Goal: Task Accomplishment & Management: Manage account settings

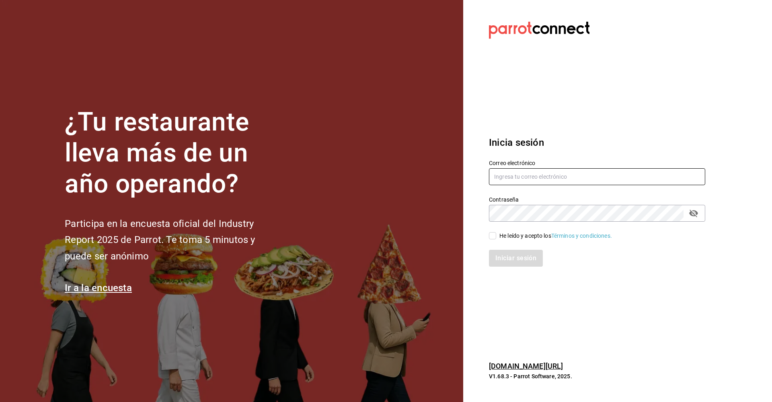
click at [510, 175] on input "text" at bounding box center [597, 176] width 216 height 17
type input "a"
type input "[EMAIL_ADDRESS][DOMAIN_NAME]"
click at [493, 236] on input "He leído y acepto los Términos y condiciones." at bounding box center [492, 235] width 7 height 7
checkbox input "true"
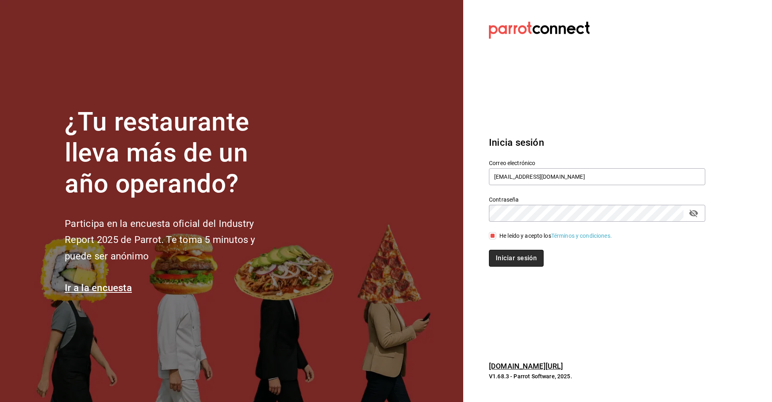
click at [509, 255] on button "Iniciar sesión" at bounding box center [516, 258] width 55 height 17
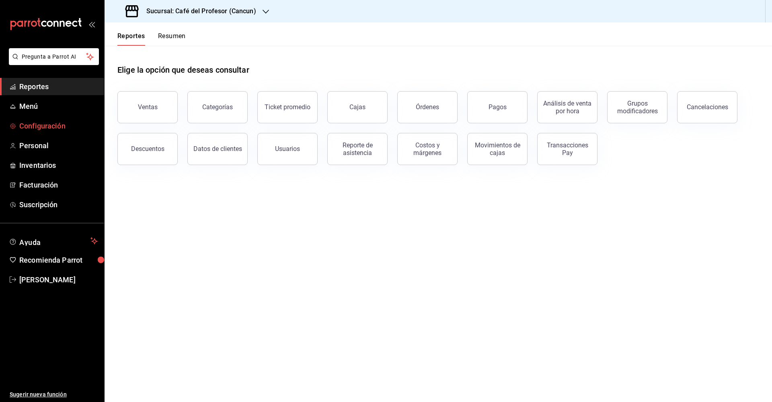
click at [48, 129] on span "Configuración" at bounding box center [58, 126] width 78 height 11
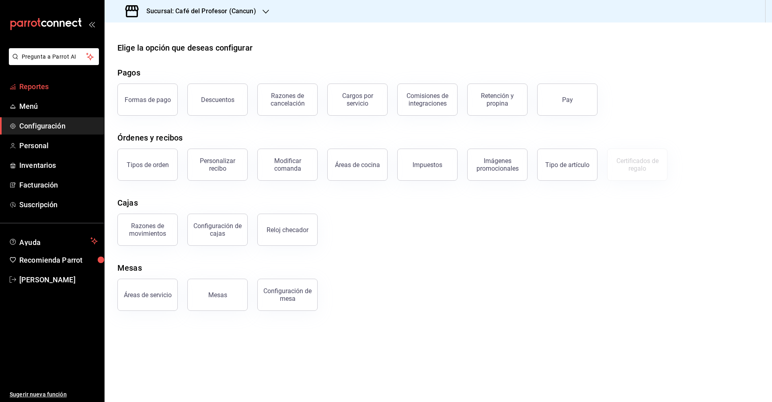
click at [37, 89] on span "Reportes" at bounding box center [58, 86] width 78 height 11
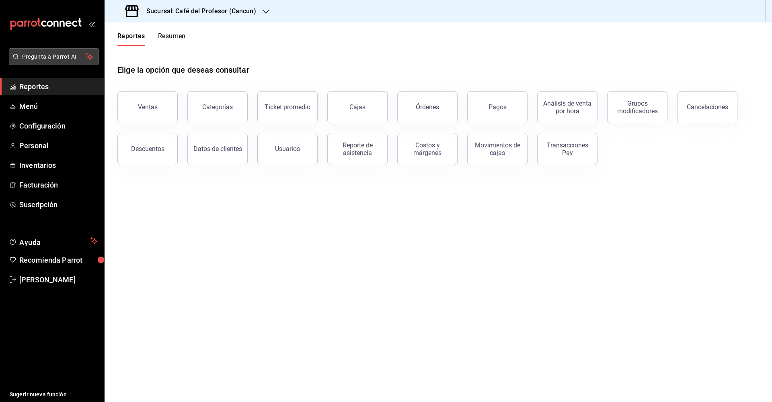
click at [48, 57] on span "Pregunta a Parrot AI" at bounding box center [54, 57] width 64 height 8
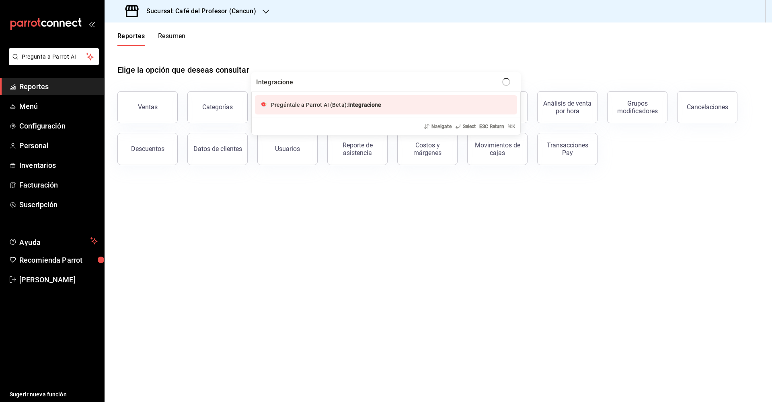
type input "Integraciones"
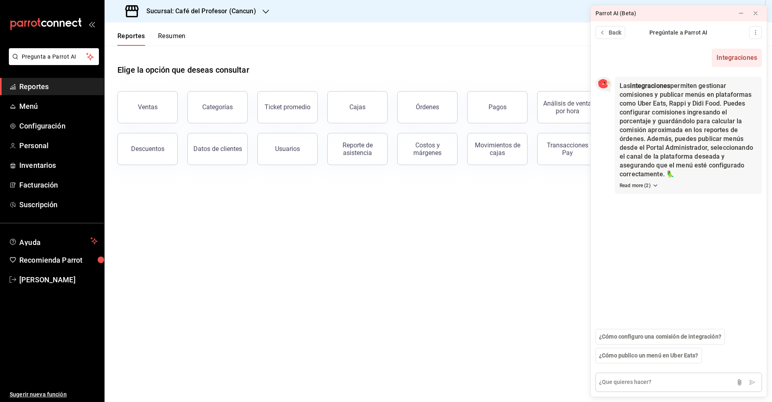
click at [647, 378] on textarea at bounding box center [678, 382] width 166 height 19
type textarea "Donde esta el modulo de integraciones"
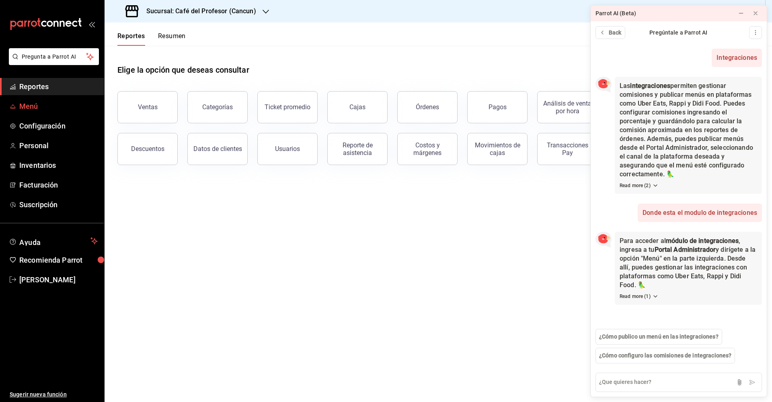
click at [75, 110] on span "Menú" at bounding box center [58, 106] width 78 height 11
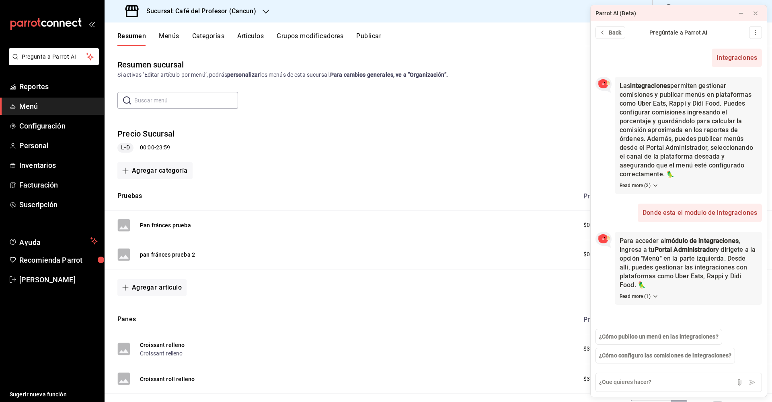
click at [168, 38] on button "Menús" at bounding box center [169, 39] width 20 height 14
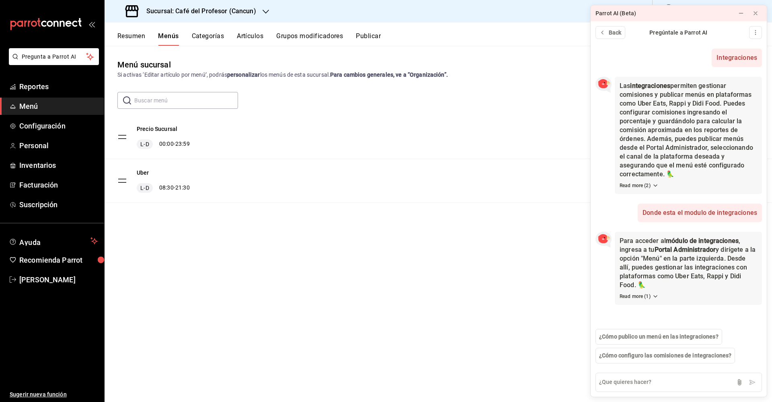
click at [170, 178] on div "Uber L-D 08:30 - 21:30" at bounding box center [163, 181] width 53 height 24
click at [759, 14] on button at bounding box center [755, 13] width 13 height 13
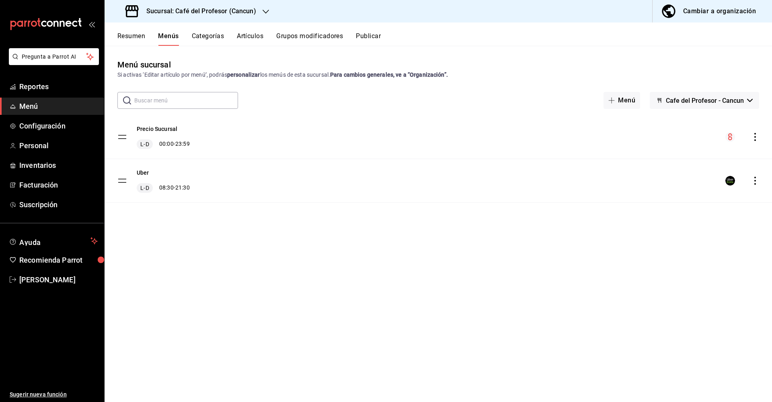
click at [753, 186] on div "Uber L-D 08:30 - 21:30" at bounding box center [437, 180] width 667 height 43
click at [754, 184] on icon "actions" at bounding box center [755, 181] width 2 height 8
click at [123, 183] on div at bounding box center [386, 201] width 772 height 402
click at [126, 182] on tbody "Precio Sucursal L-D 00:00 - 23:59 Uber L-D 08:30 - 21:30" at bounding box center [437, 159] width 667 height 88
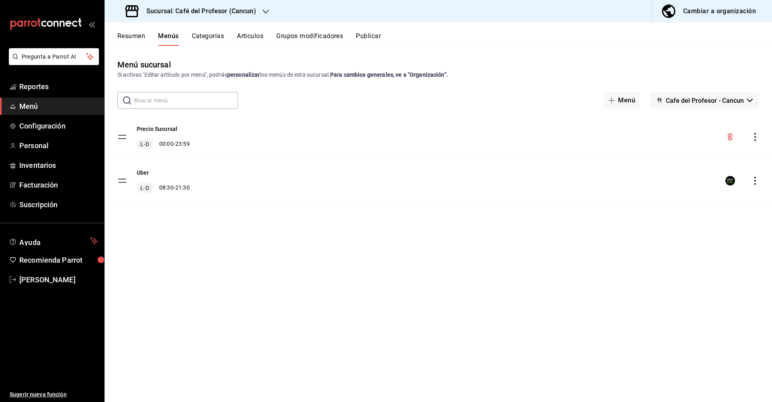
click at [127, 182] on div "Uber L-D 08:30 - 21:30" at bounding box center [153, 181] width 72 height 24
click at [141, 174] on button "Uber" at bounding box center [143, 173] width 12 height 8
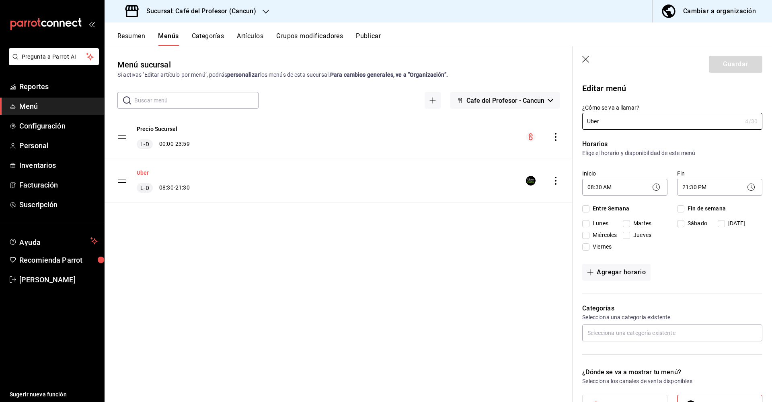
checkbox input "true"
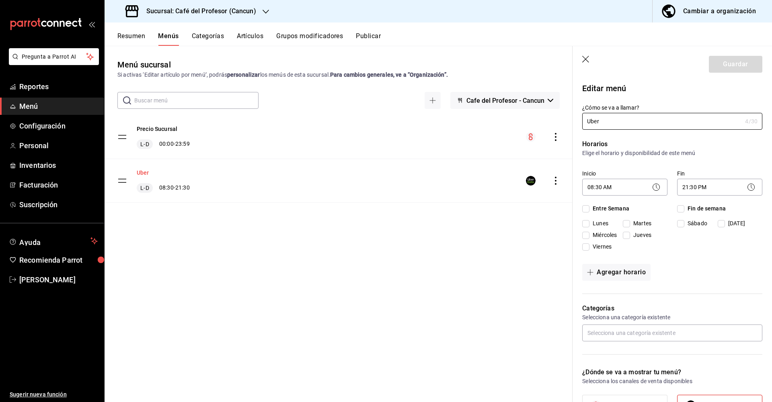
checkbox input "true"
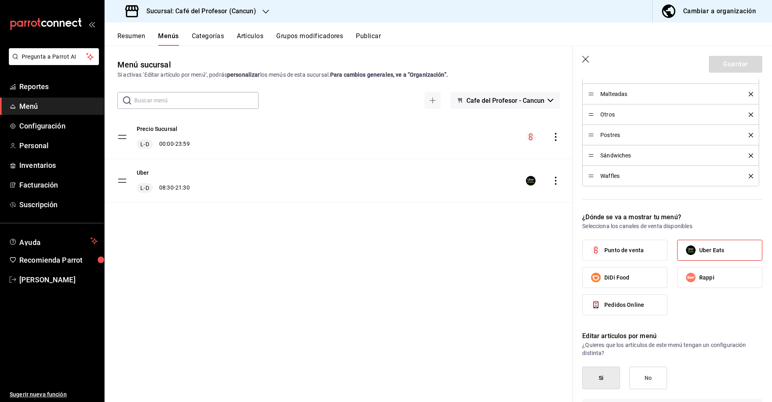
scroll to position [366, 0]
click at [694, 250] on input "Uber Eats" at bounding box center [690, 250] width 17 height 17
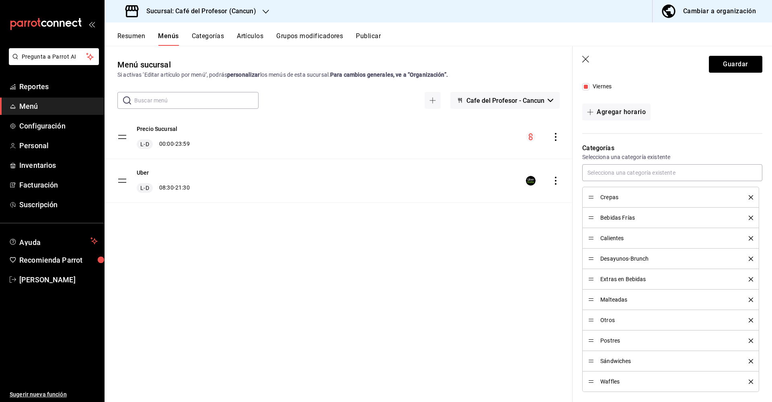
scroll to position [161, 0]
click at [752, 198] on icon "delete" at bounding box center [750, 196] width 4 height 4
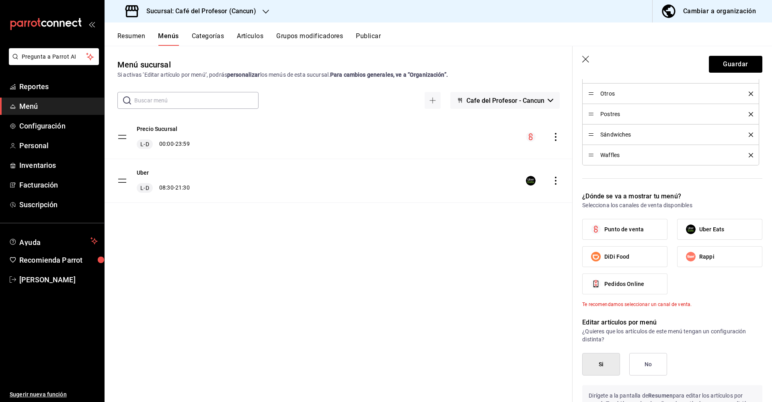
scroll to position [367, 0]
click at [717, 231] on span "Uber Eats" at bounding box center [711, 229] width 25 height 8
click at [699, 231] on input "Uber Eats" at bounding box center [690, 228] width 17 height 17
checkbox input "true"
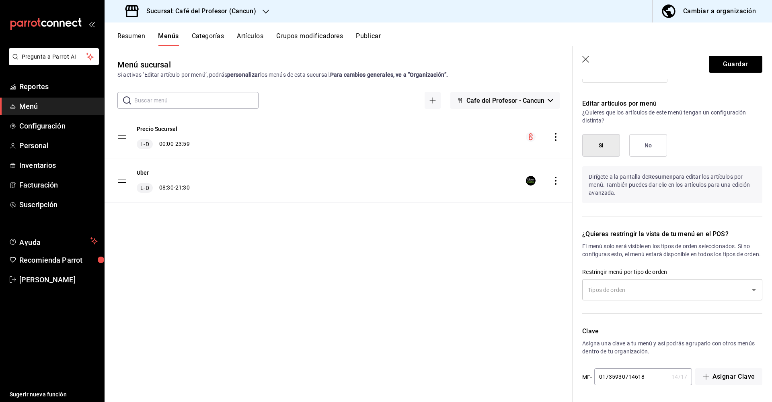
scroll to position [586, 0]
click at [690, 291] on input "text" at bounding box center [665, 290] width 161 height 14
click at [726, 66] on button "Guardar" at bounding box center [734, 64] width 53 height 17
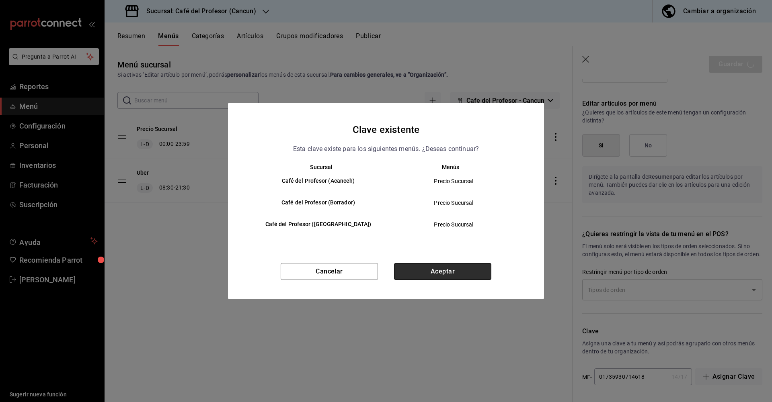
click at [442, 272] on button "Aceptar" at bounding box center [442, 271] width 97 height 17
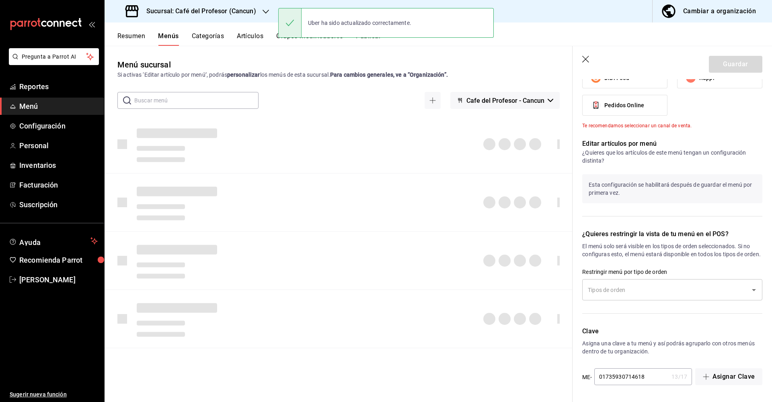
checkbox input "false"
type input "1755786615059"
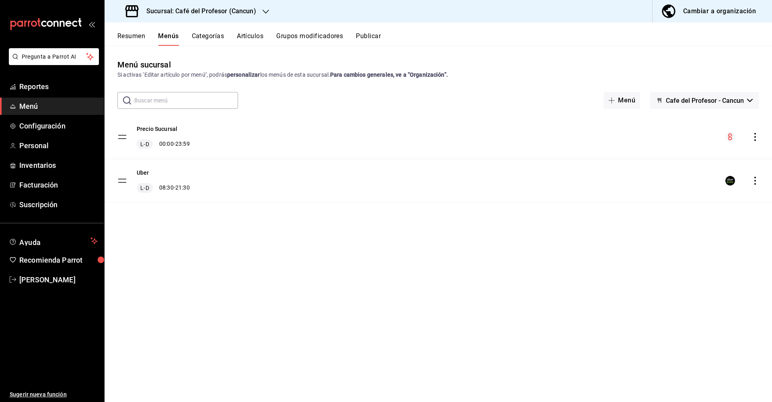
click at [139, 37] on button "Resumen" at bounding box center [131, 39] width 28 height 14
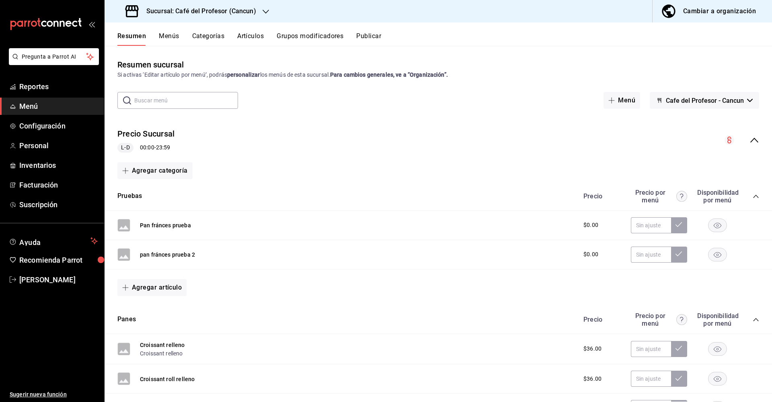
click at [751, 101] on icon "button" at bounding box center [750, 100] width 6 height 3
click at [751, 101] on div at bounding box center [386, 201] width 772 height 402
click at [319, 38] on button "Grupos modificadores" at bounding box center [309, 39] width 67 height 14
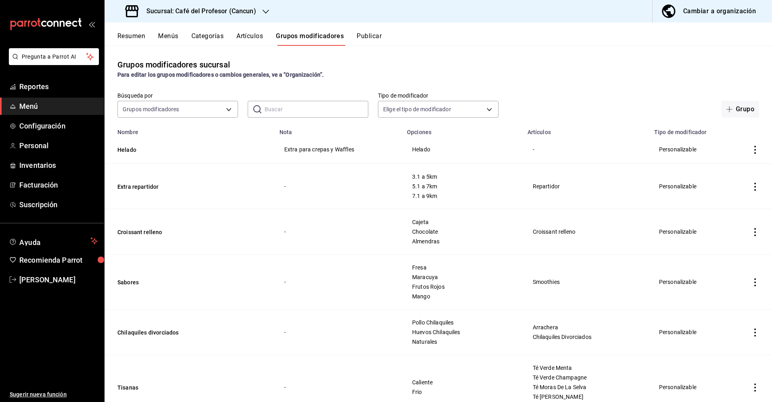
click at [377, 37] on button "Publicar" at bounding box center [368, 39] width 25 height 14
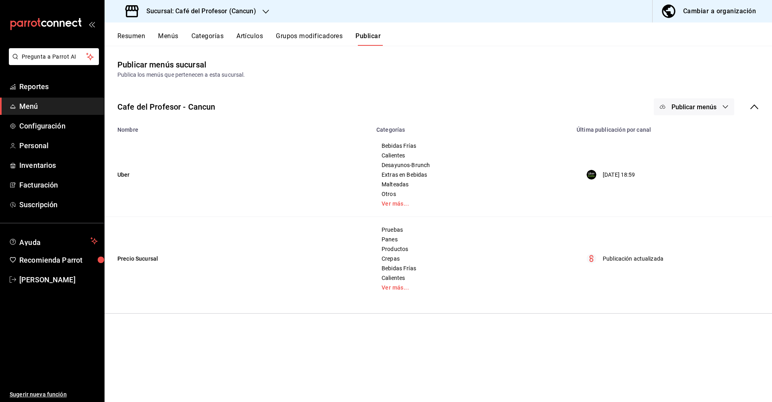
click at [728, 108] on icon "button" at bounding box center [725, 107] width 6 height 6
click at [728, 108] on div at bounding box center [386, 201] width 772 height 402
